Goal: Transaction & Acquisition: Purchase product/service

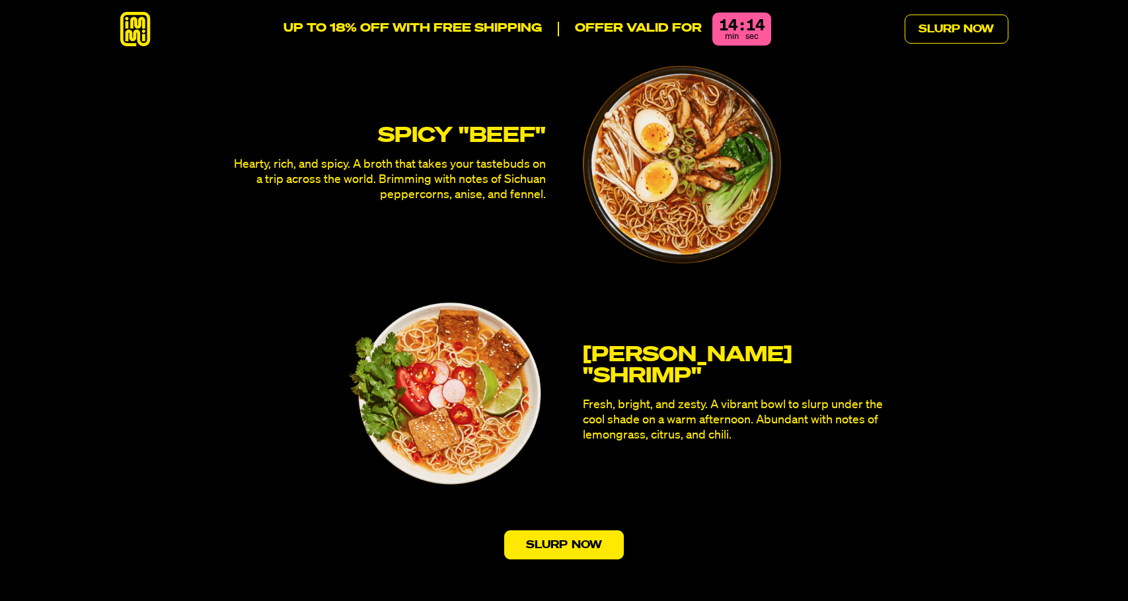
scroll to position [3899, 0]
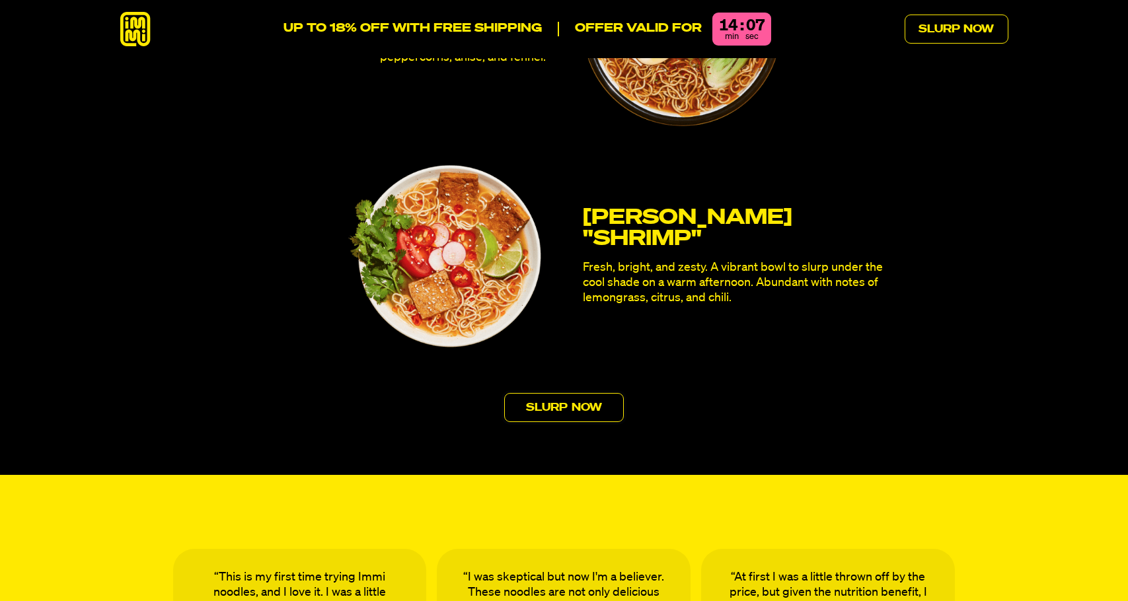
click at [562, 393] on link "Slurp Now" at bounding box center [564, 407] width 120 height 29
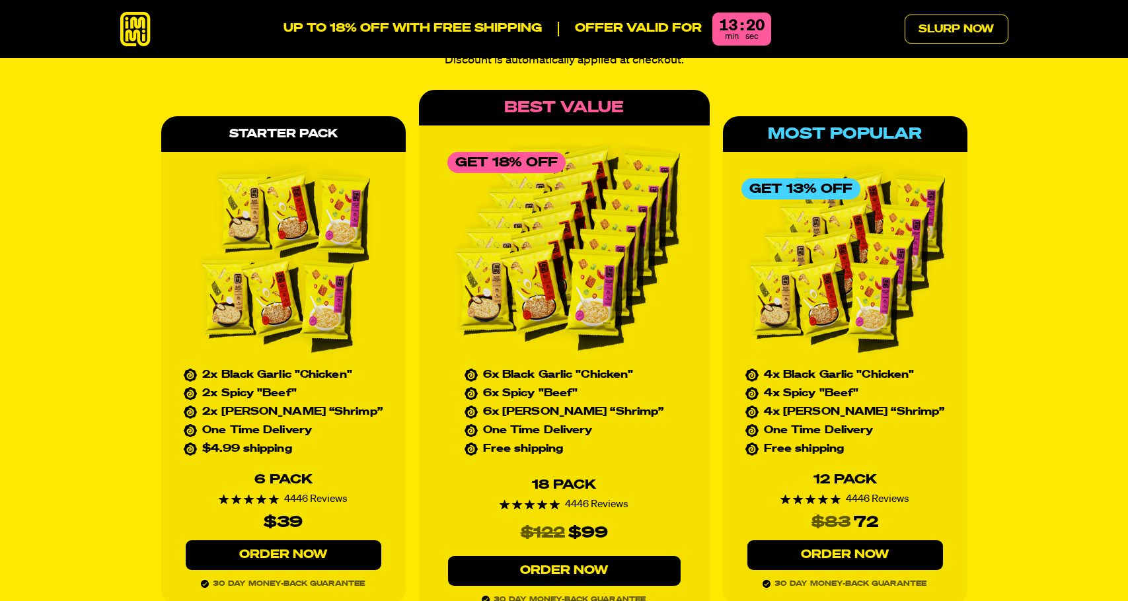
scroll to position [5905, 0]
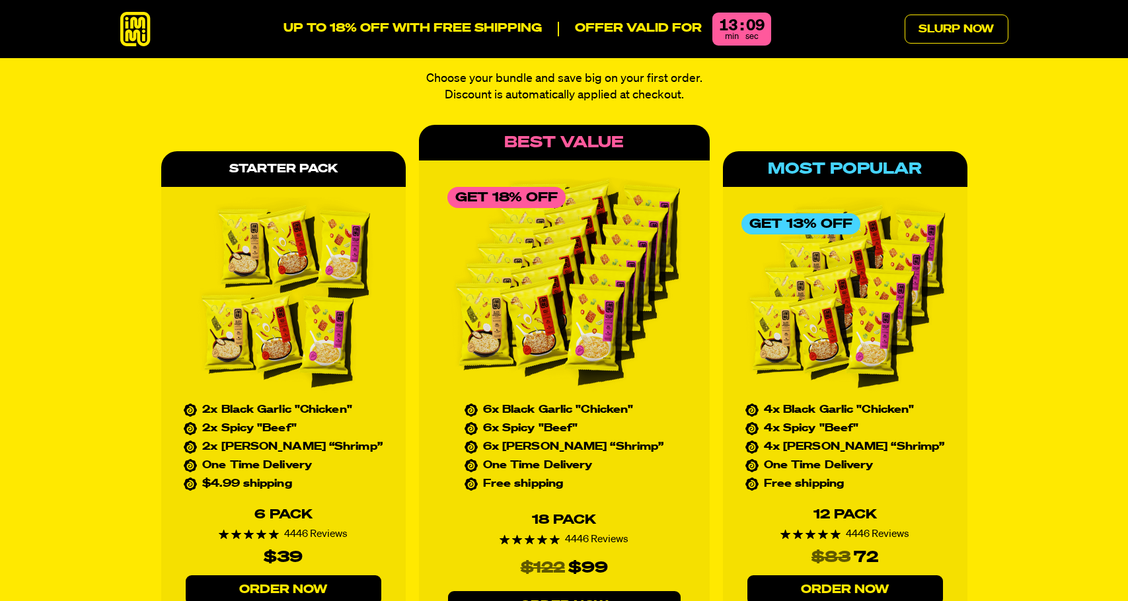
click at [141, 26] on icon at bounding box center [135, 29] width 30 height 35
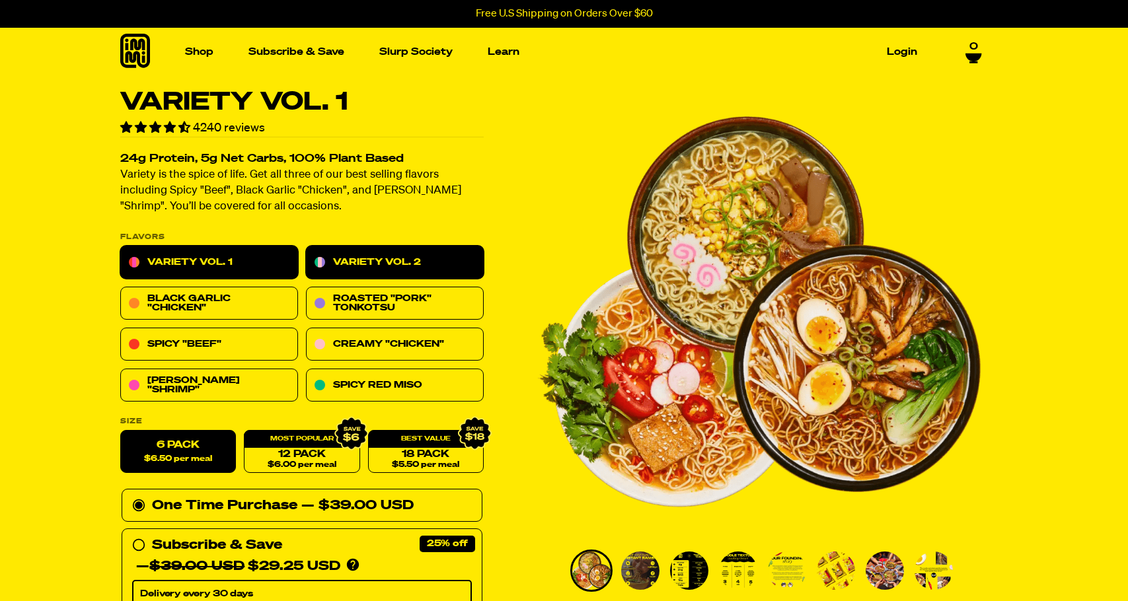
click at [442, 254] on link "Variety Vol. 2" at bounding box center [395, 263] width 178 height 33
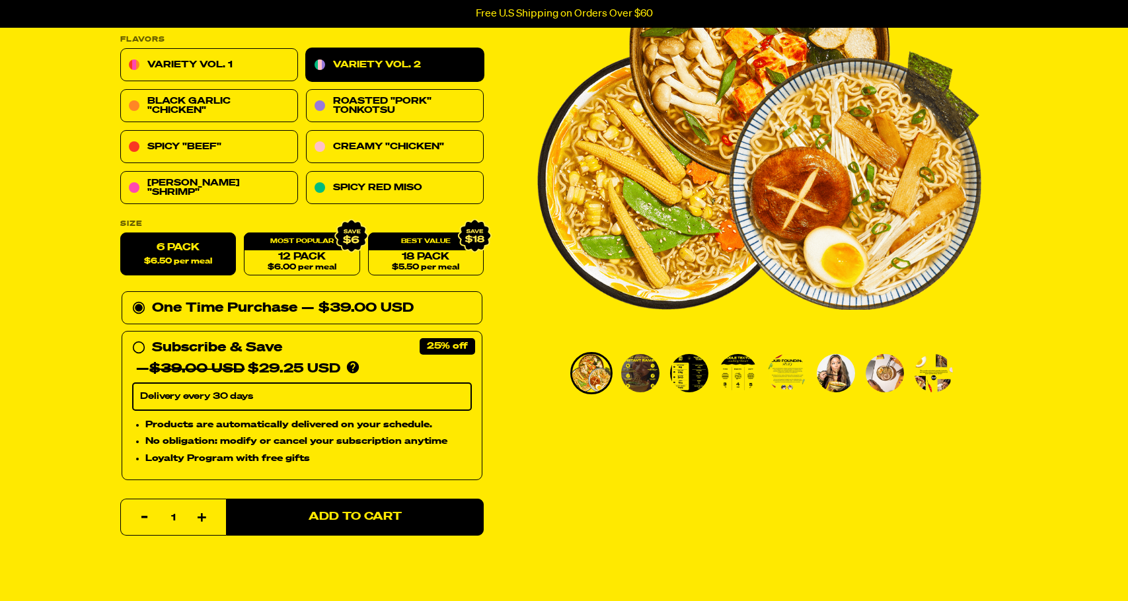
scroll to position [198, 0]
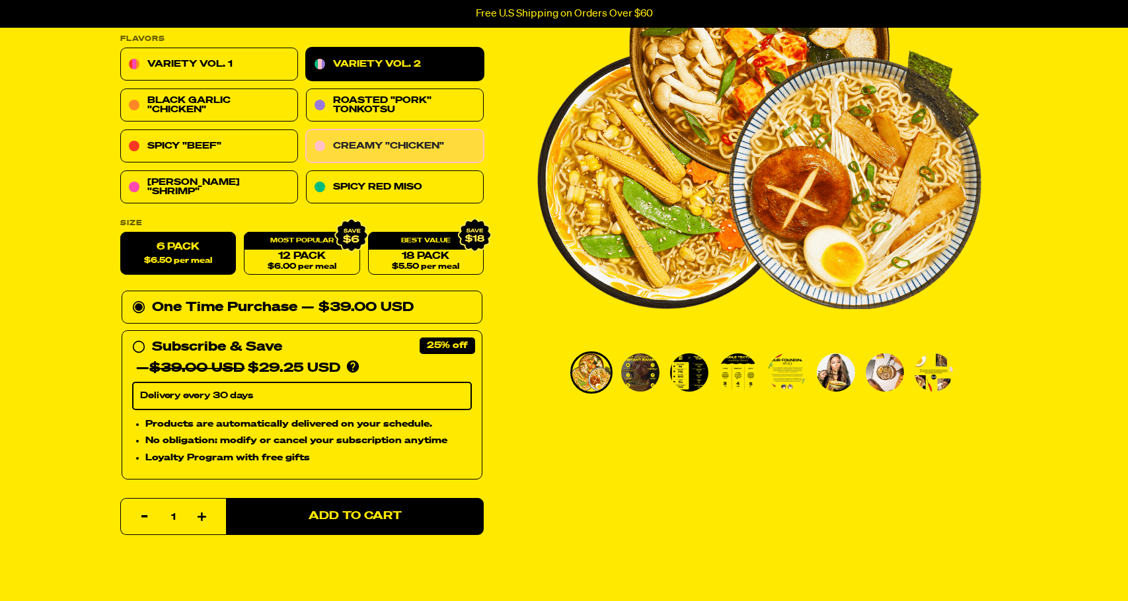
click at [451, 143] on link "Creamy "Chicken"" at bounding box center [395, 146] width 178 height 33
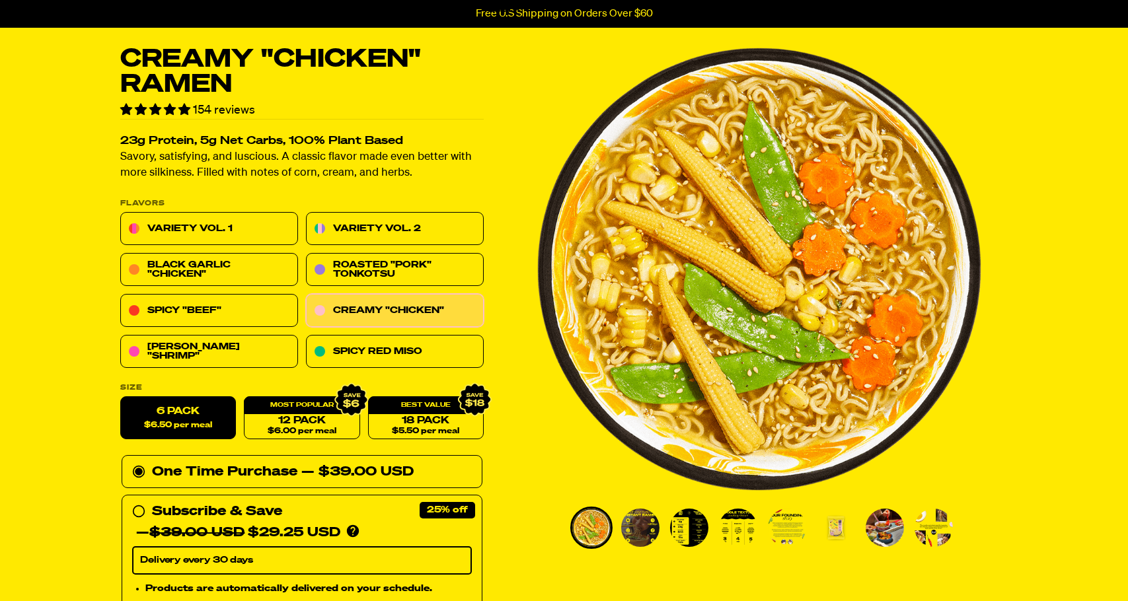
scroll to position [66, 0]
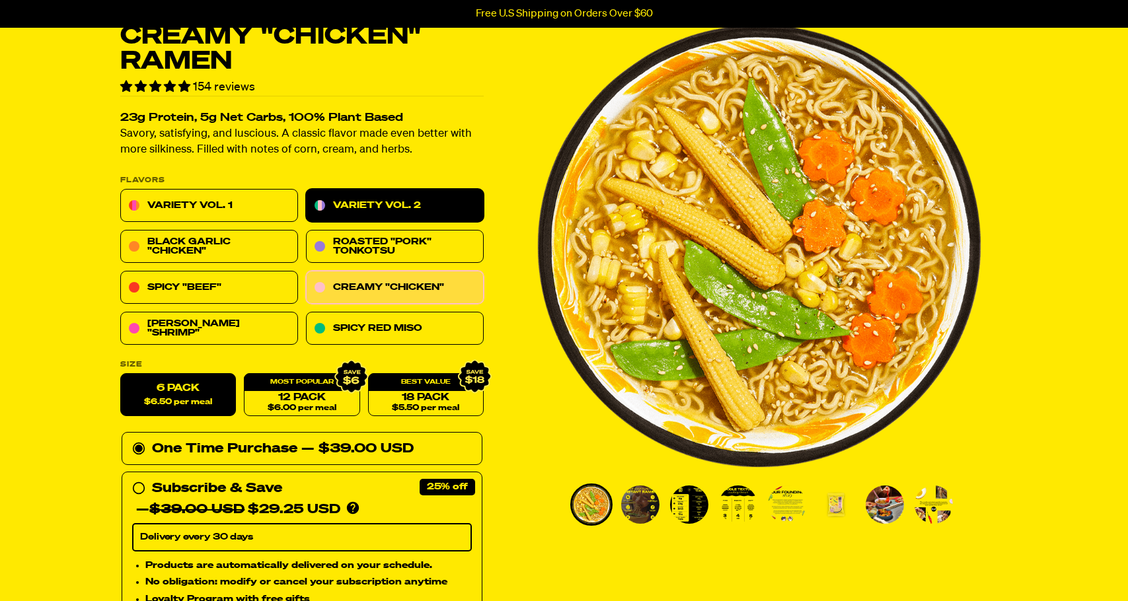
click at [391, 208] on link "Variety Vol. 2" at bounding box center [395, 206] width 178 height 33
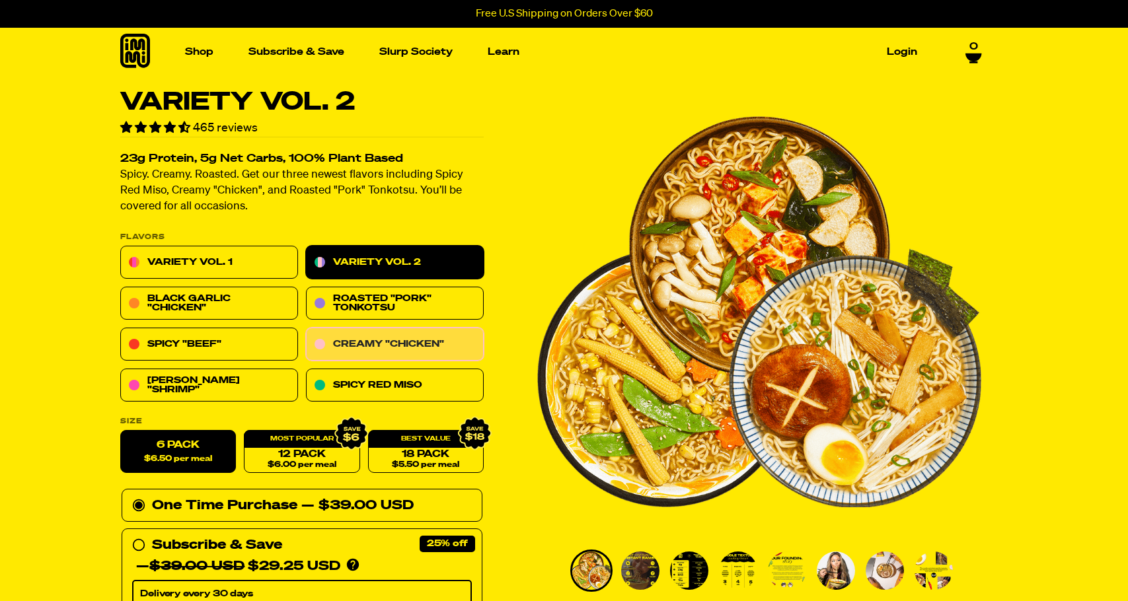
click at [371, 344] on link "Creamy "Chicken"" at bounding box center [395, 344] width 178 height 33
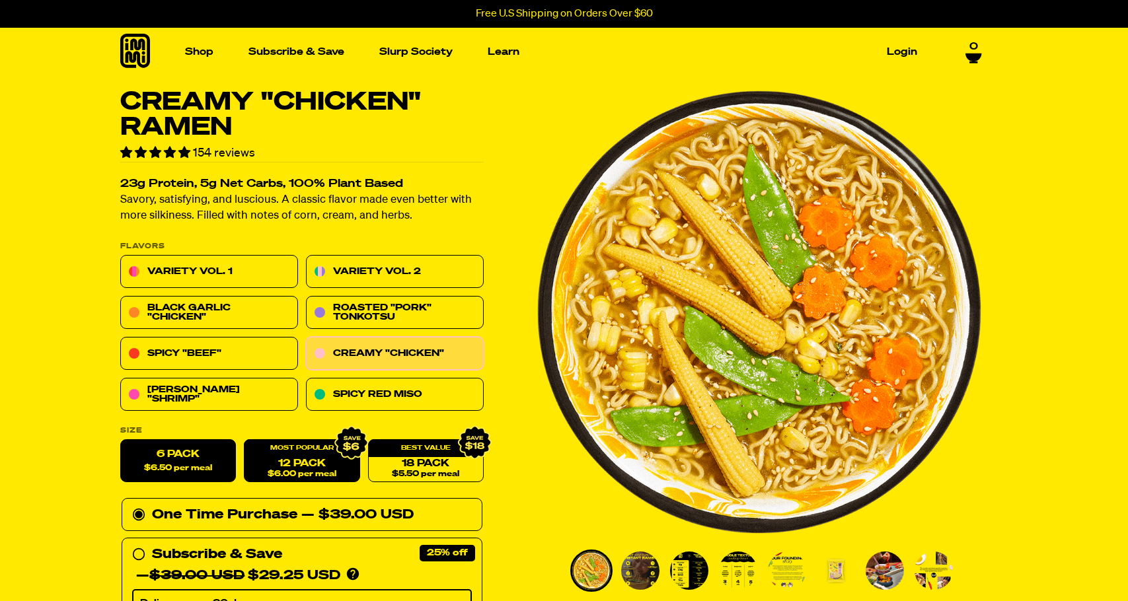
click at [307, 455] on div "12 Pack $6.00 per meal" at bounding box center [302, 461] width 116 height 43
click at [307, 461] on link "12 Pack $6.00 per meal" at bounding box center [302, 461] width 116 height 43
radio input "false"
